Goal: Task Accomplishment & Management: Manage account settings

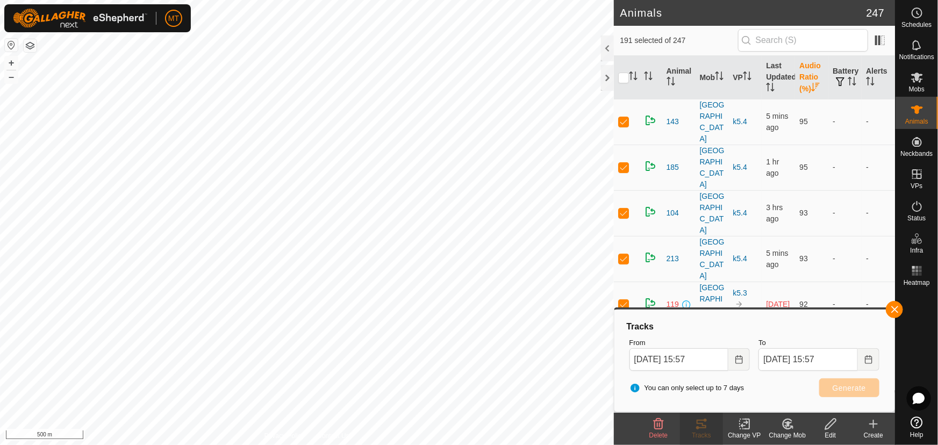
scroll to position [5971, 0]
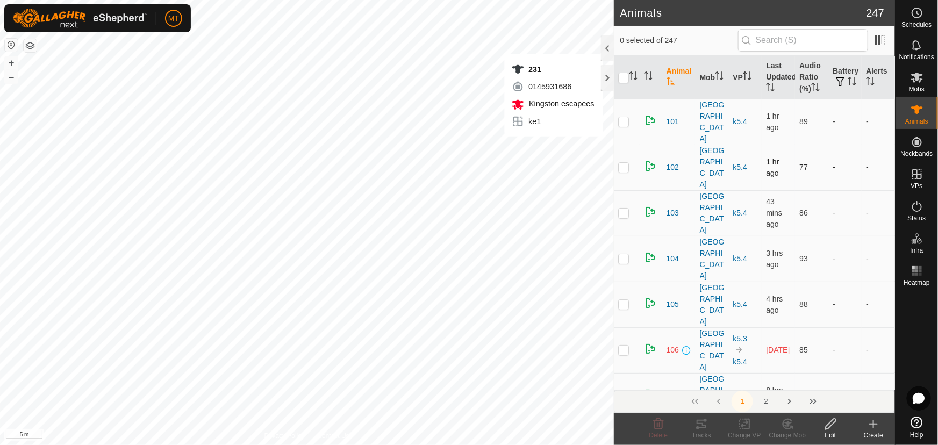
checkbox input "true"
click at [634, 74] on icon "Activate to sort" at bounding box center [633, 75] width 9 height 9
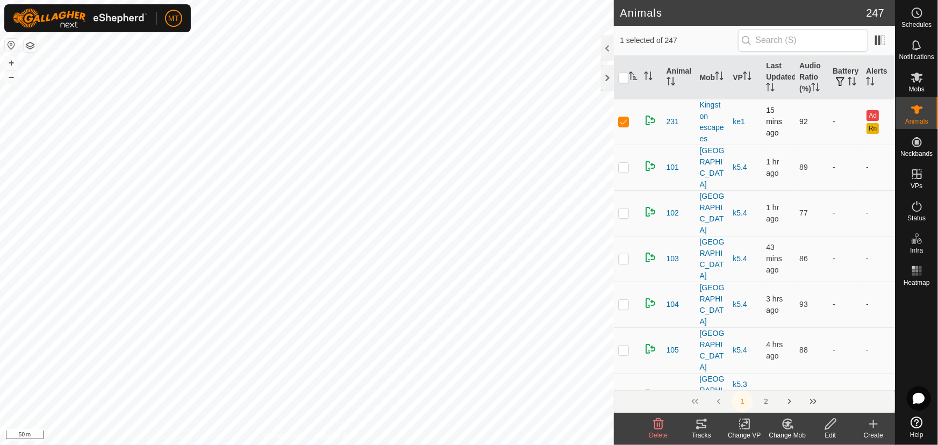
click at [623, 118] on p-checkbox at bounding box center [623, 121] width 11 height 9
checkbox input "false"
checkbox input "true"
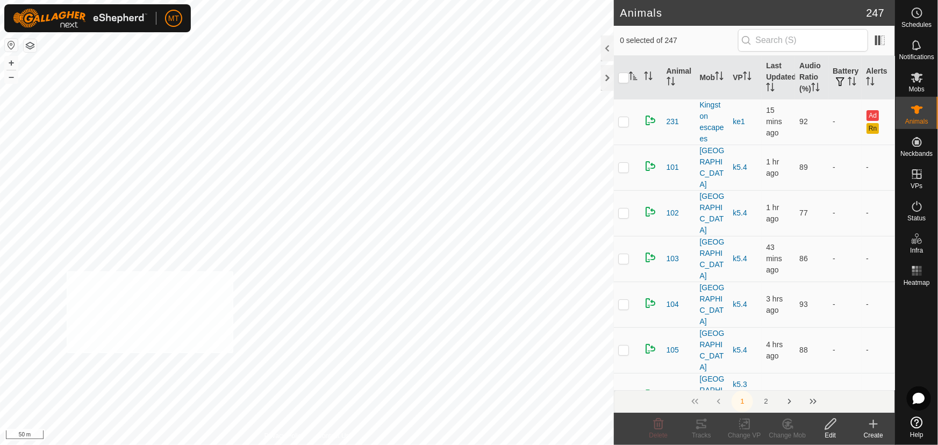
checkbox input "true"
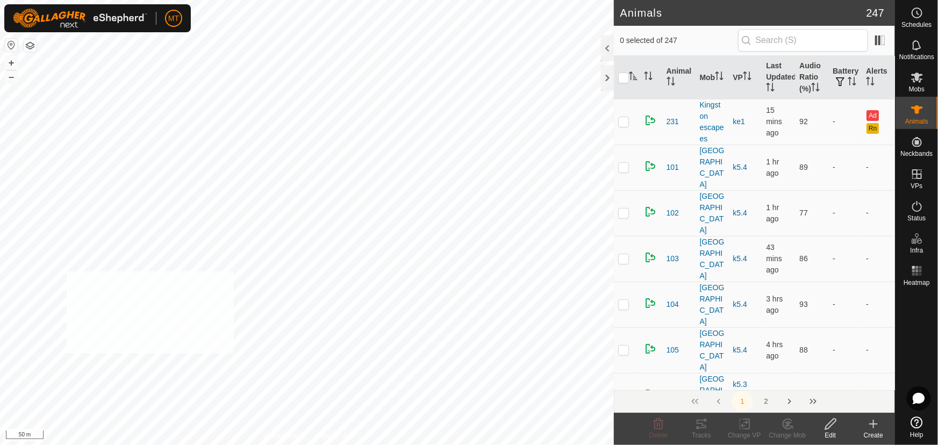
checkbox input "true"
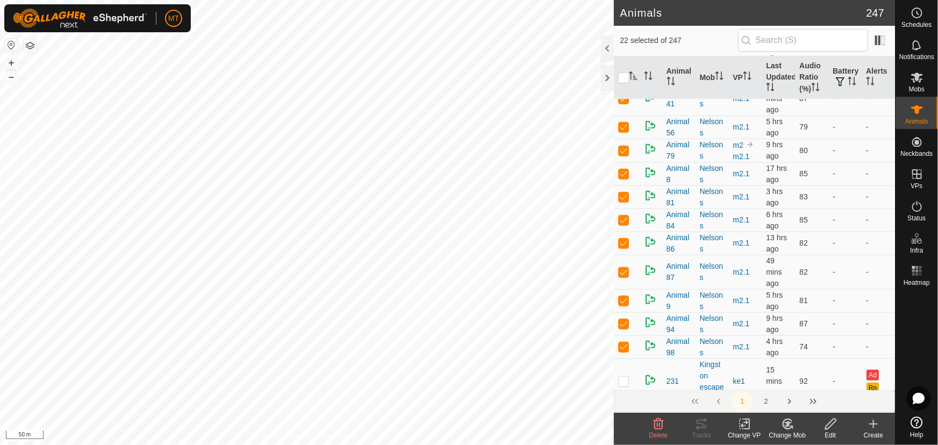
scroll to position [342, 0]
